Goal: Task Accomplishment & Management: Complete application form

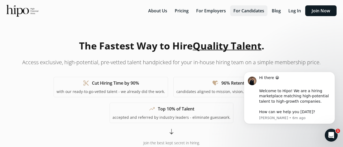
click at [251, 11] on button "For Candidates" at bounding box center [248, 10] width 37 height 11
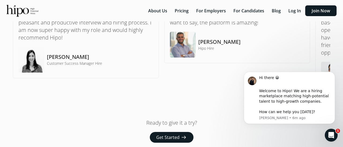
scroll to position [510, 0]
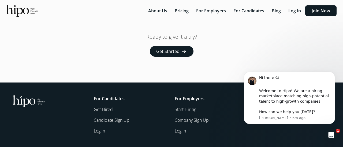
click at [167, 51] on span "Get Started" at bounding box center [167, 51] width 23 height 6
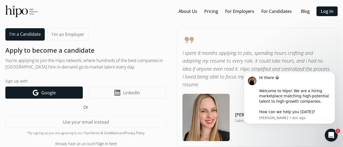
click at [63, 91] on link "Google icon Google" at bounding box center [43, 92] width 77 height 12
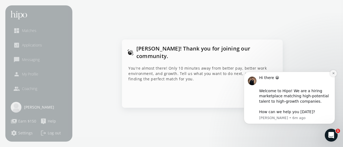
click at [333, 74] on icon "Dismiss notification" at bounding box center [333, 73] width 3 height 3
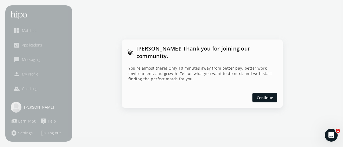
click at [262, 87] on div "Continue" at bounding box center [202, 97] width 161 height 21
click at [264, 92] on div at bounding box center [264, 97] width 25 height 10
